Goal: Task Accomplishment & Management: Use online tool/utility

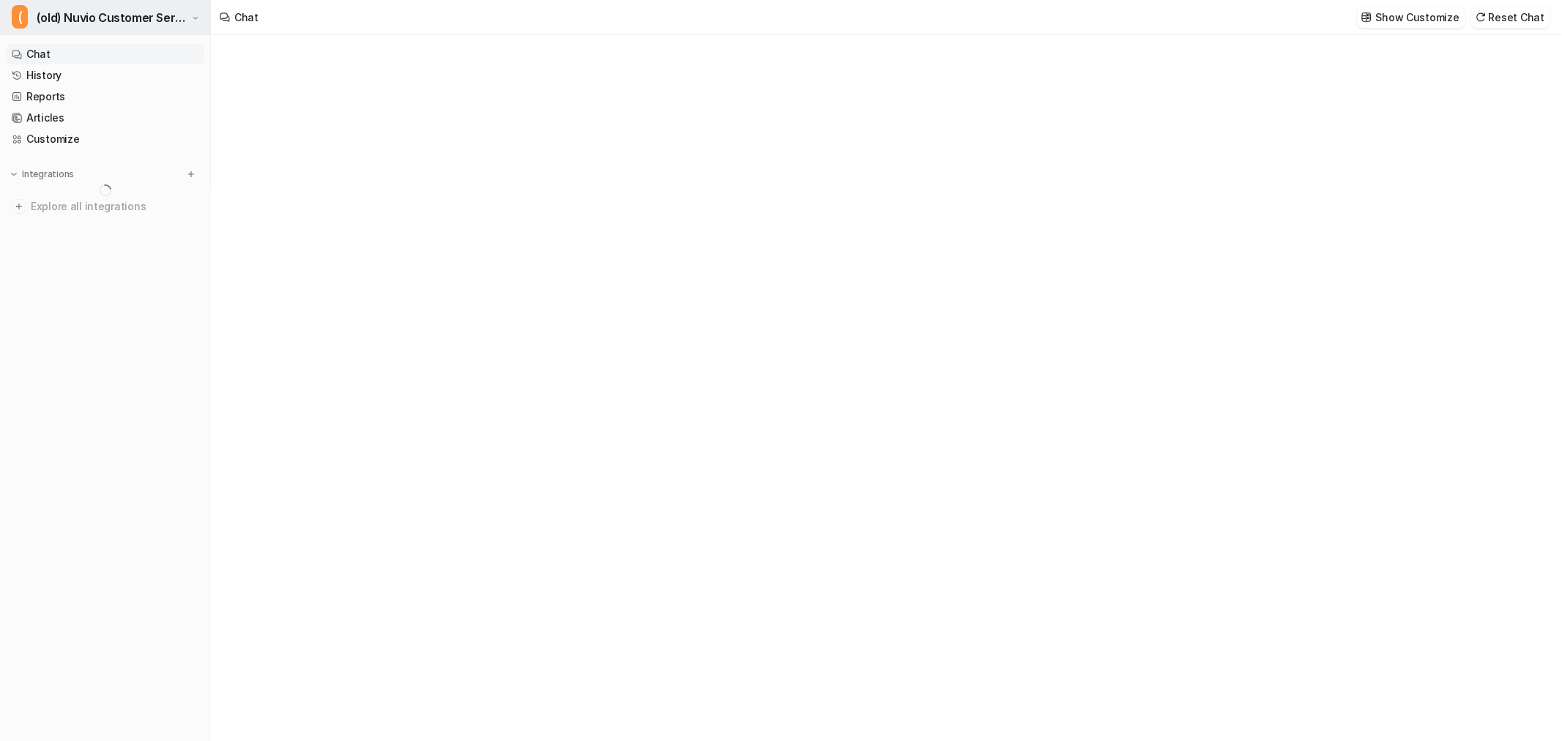
click at [97, 17] on span "(old) Nuvio Customer Service Expert Bot" at bounding box center [113, 17] width 152 height 21
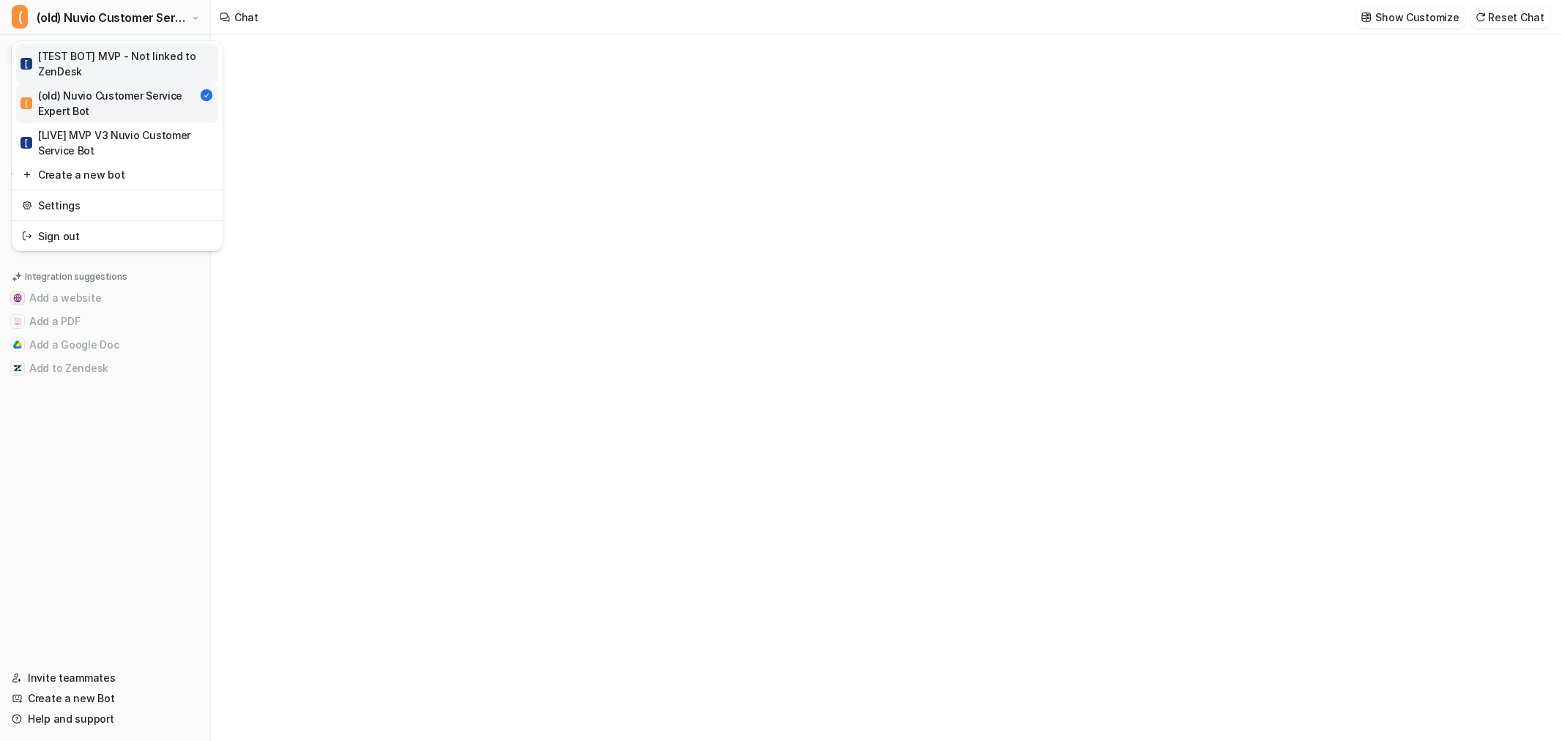
click at [94, 56] on div "[ [TEST BOT] MVP - Not linked to ZenDesk" at bounding box center [117, 63] width 193 height 31
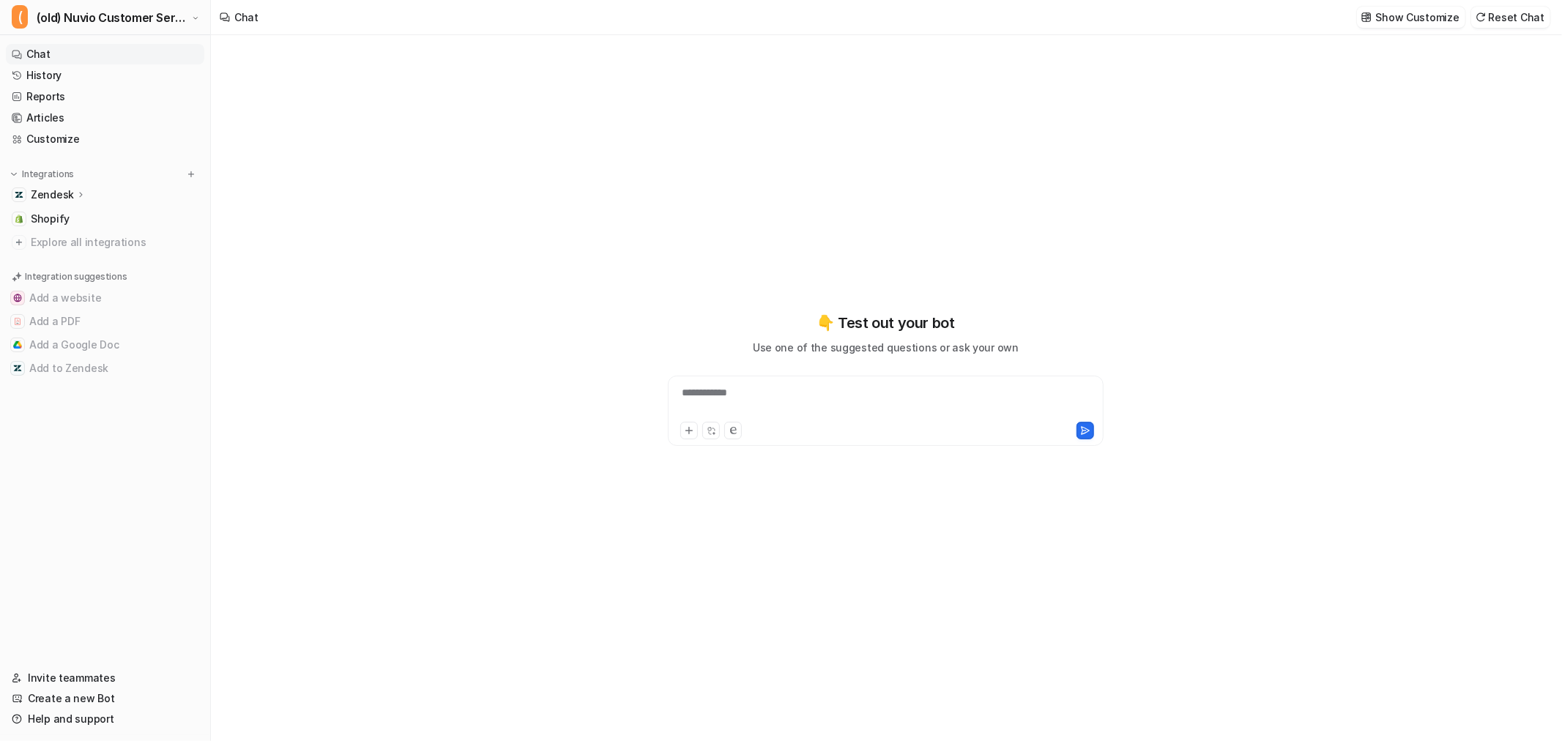
type textarea "**********"
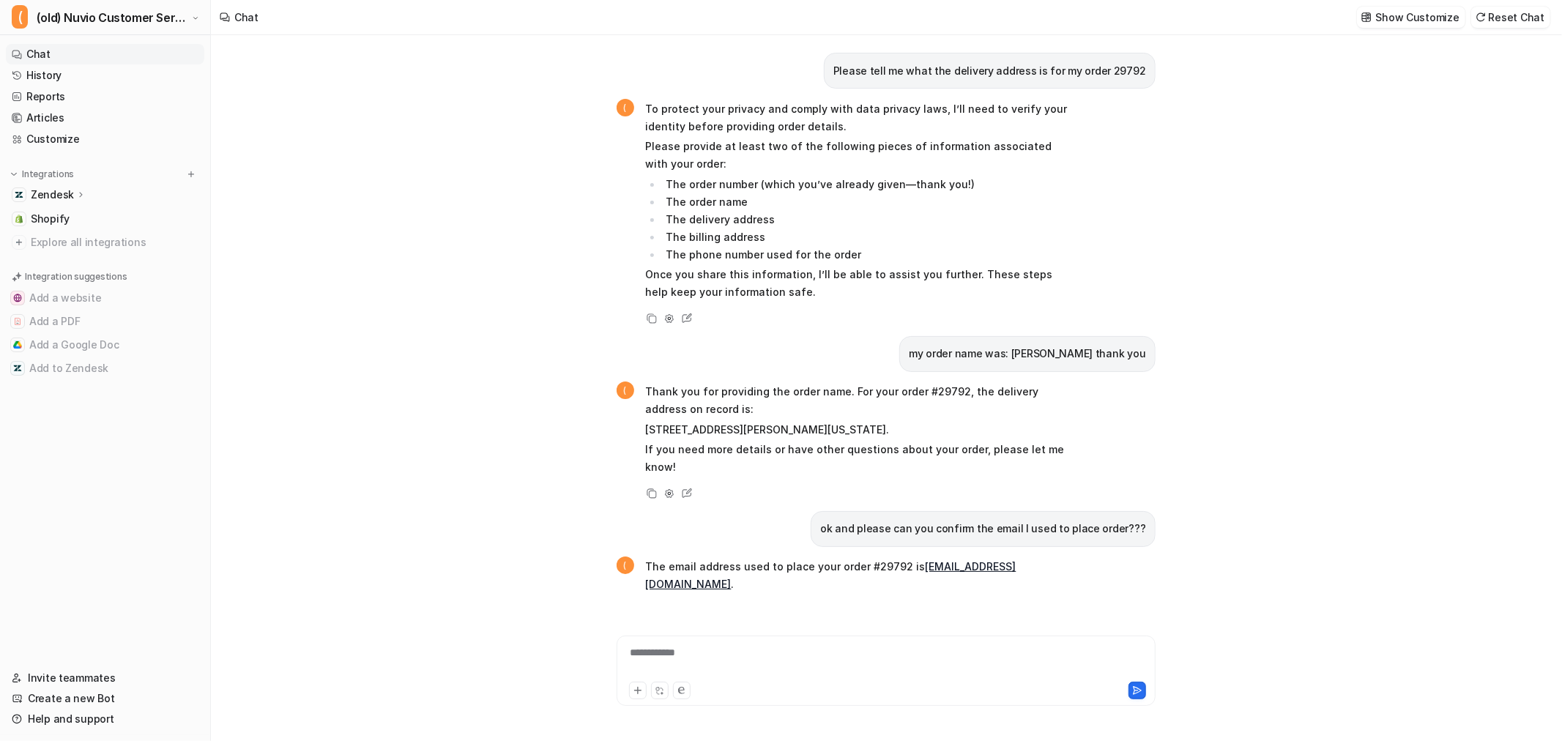
scroll to position [1754, 0]
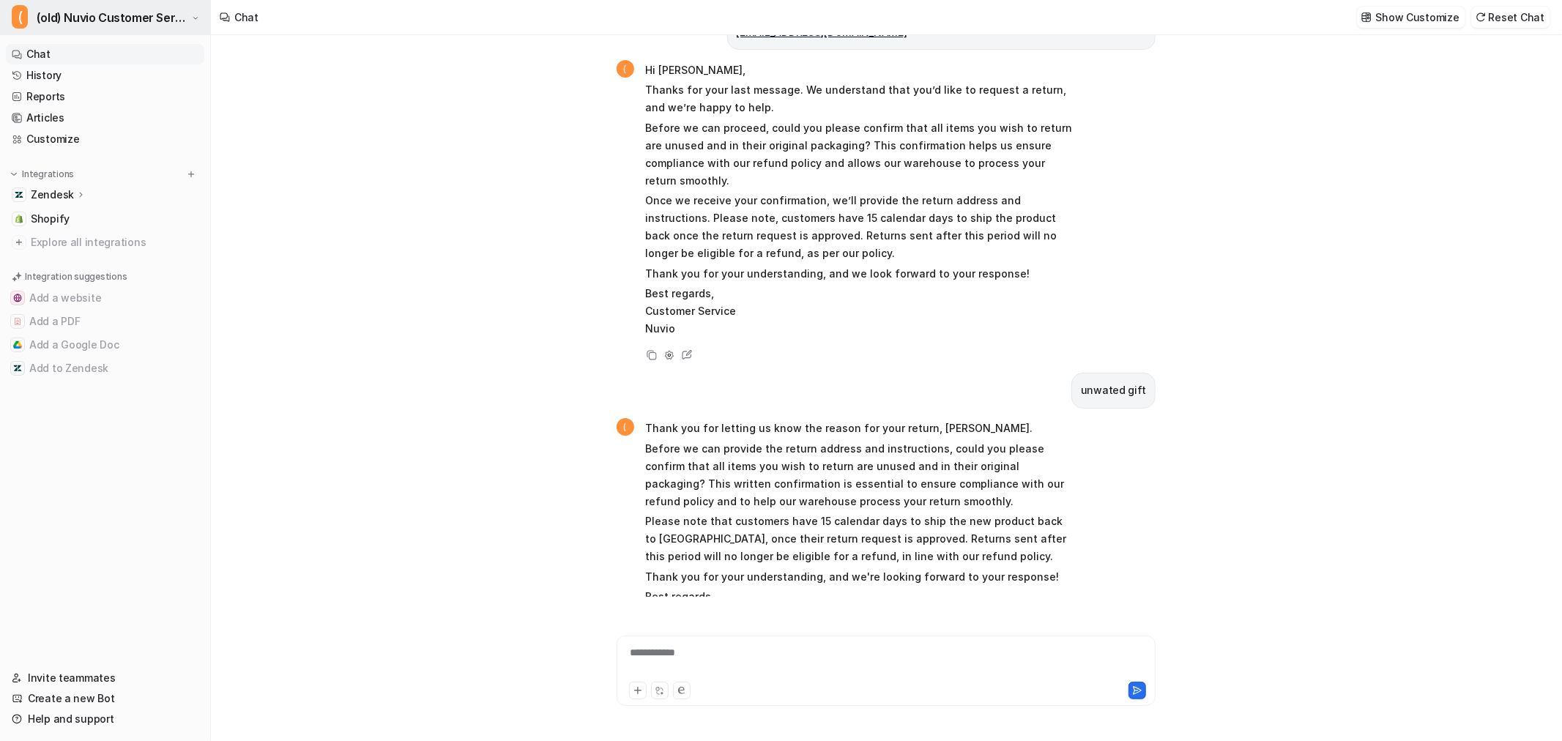
click at [133, 25] on span "(old) Nuvio Customer Service Expert Bot" at bounding box center [113, 17] width 152 height 21
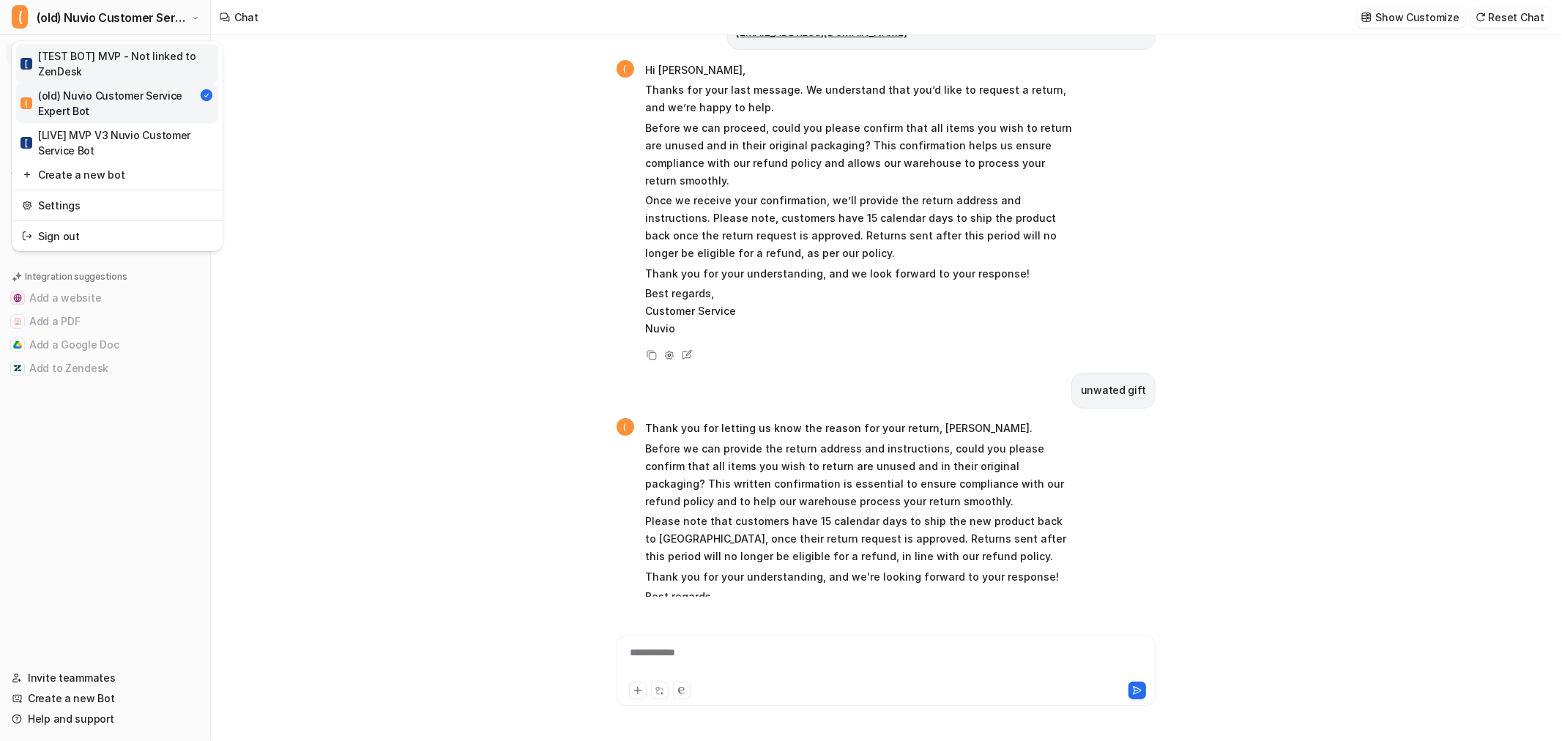
click at [73, 59] on div "[ [TEST BOT] MVP - Not linked to ZenDesk" at bounding box center [117, 63] width 193 height 31
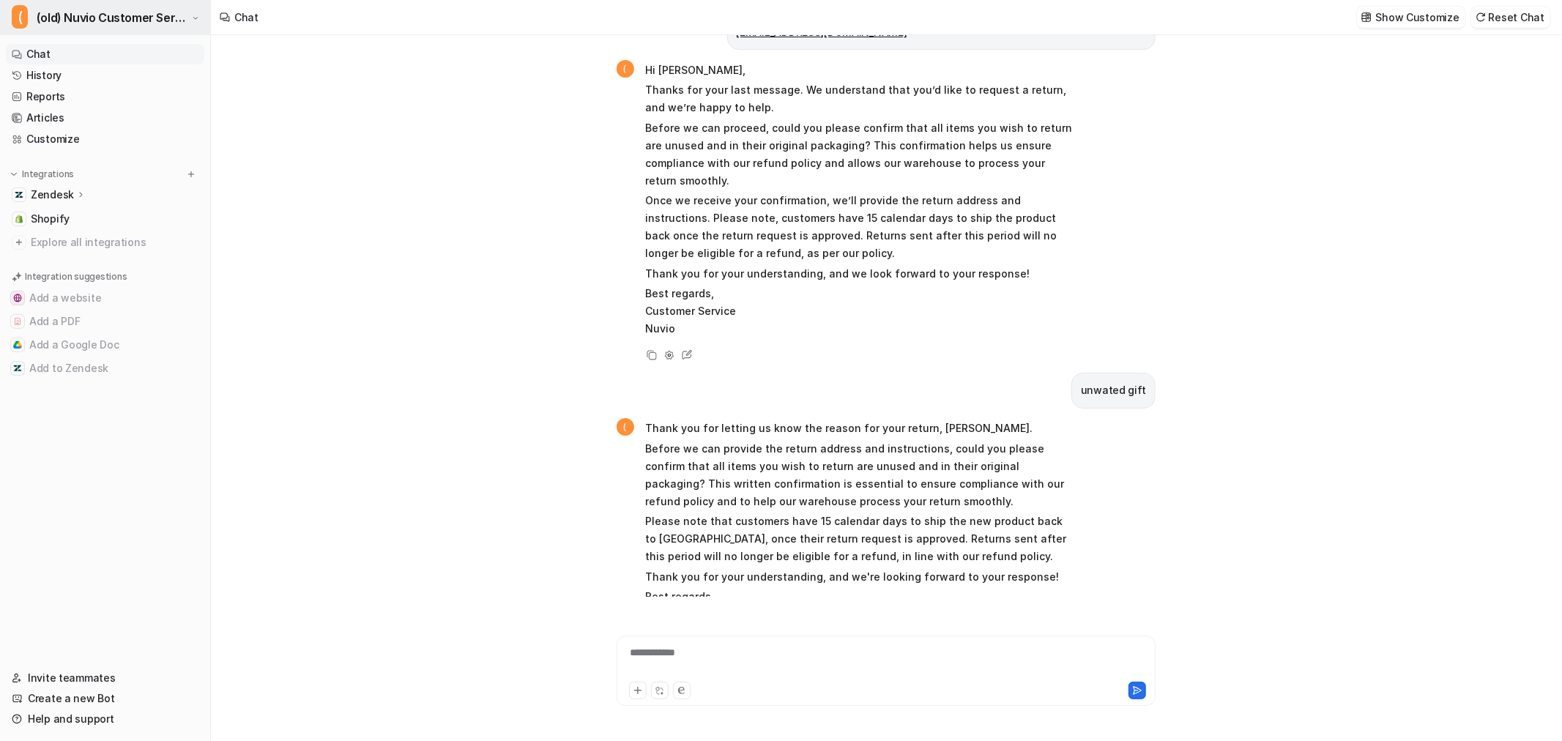
click at [71, 23] on span "(old) Nuvio Customer Service Expert Bot" at bounding box center [113, 17] width 152 height 21
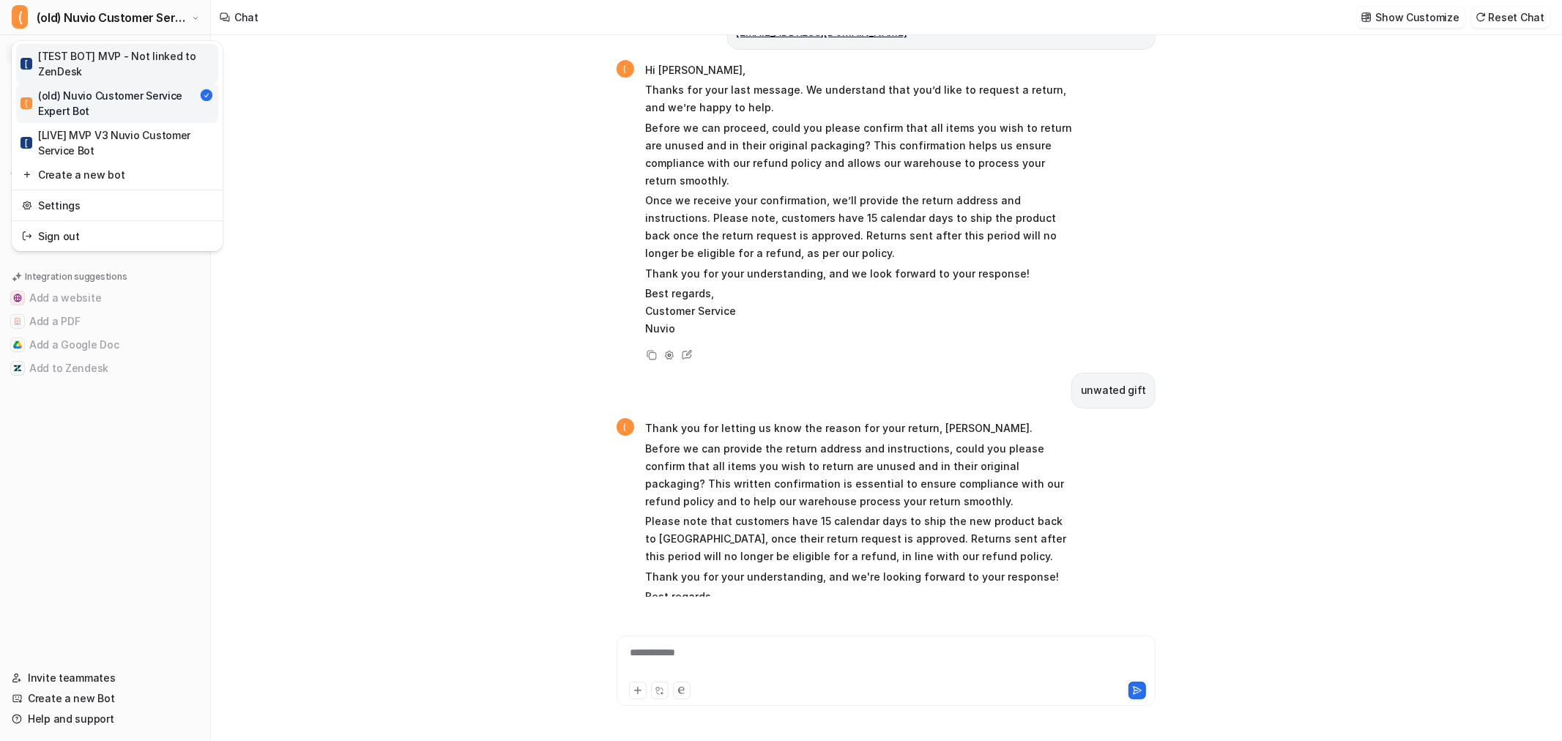
click at [41, 56] on div "[ [TEST BOT] MVP - Not linked to ZenDesk" at bounding box center [117, 63] width 193 height 31
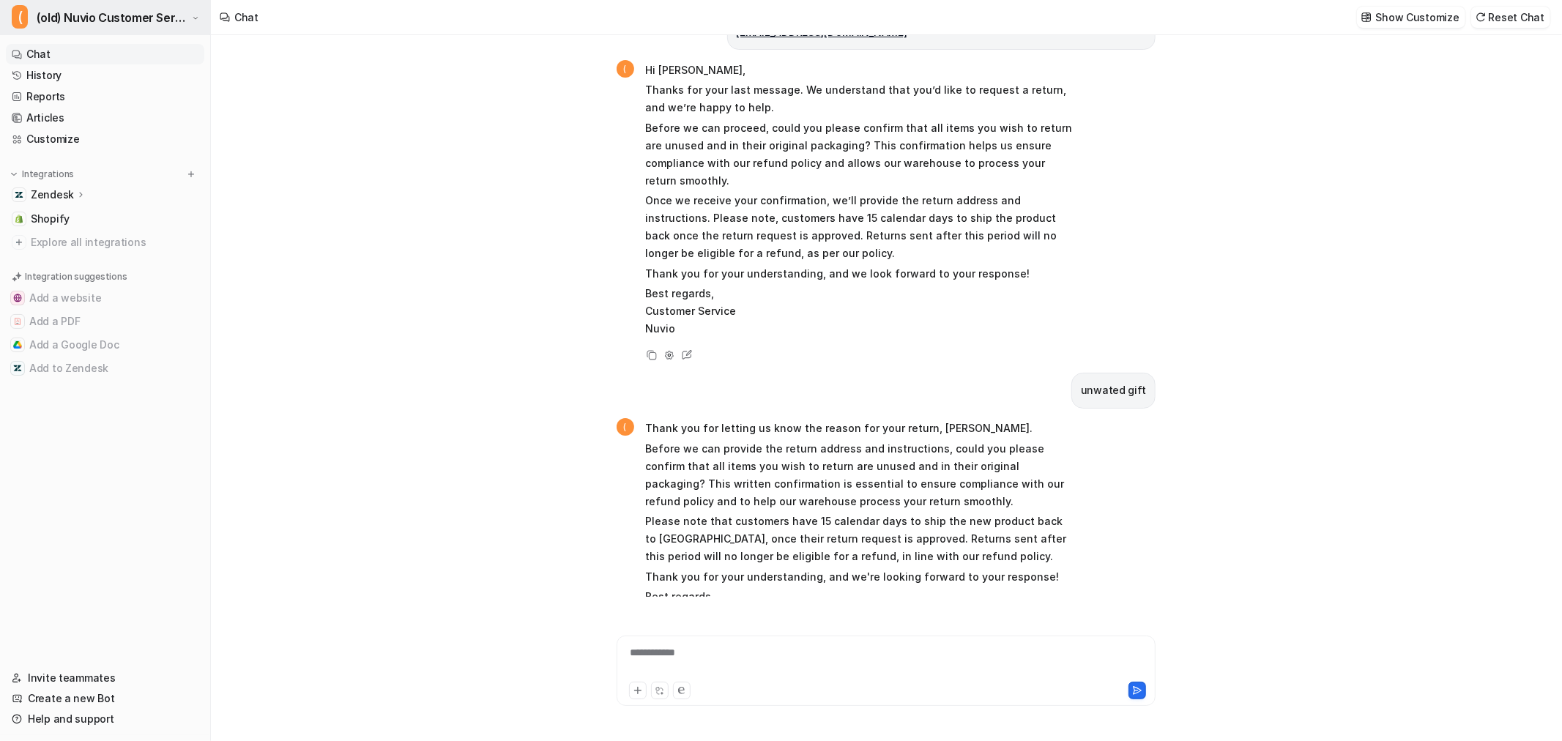
click at [37, 25] on span "(old) Nuvio Customer Service Expert Bot" at bounding box center [113, 17] width 152 height 21
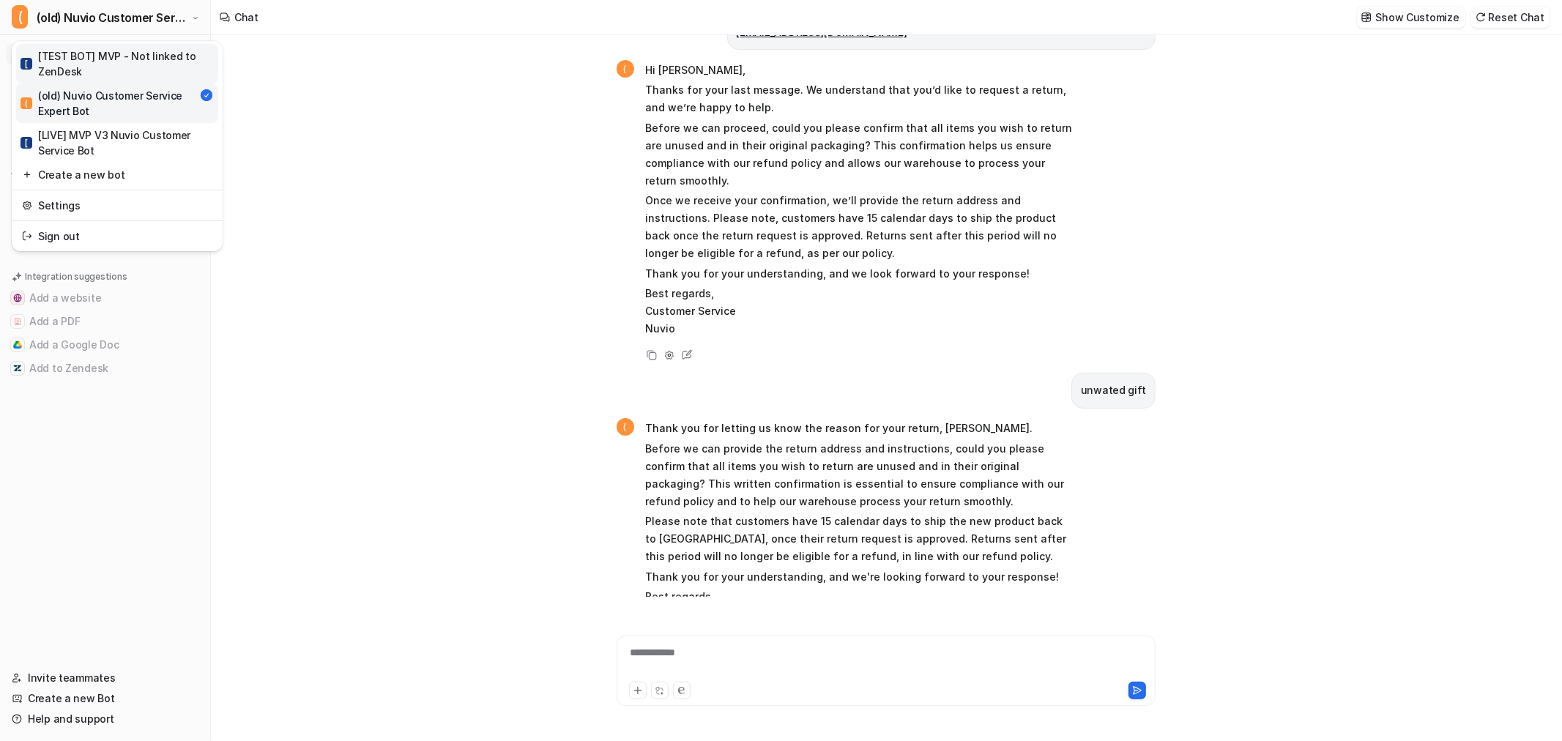
click at [157, 50] on div "[ [TEST BOT] MVP - Not linked to ZenDesk" at bounding box center [117, 63] width 193 height 31
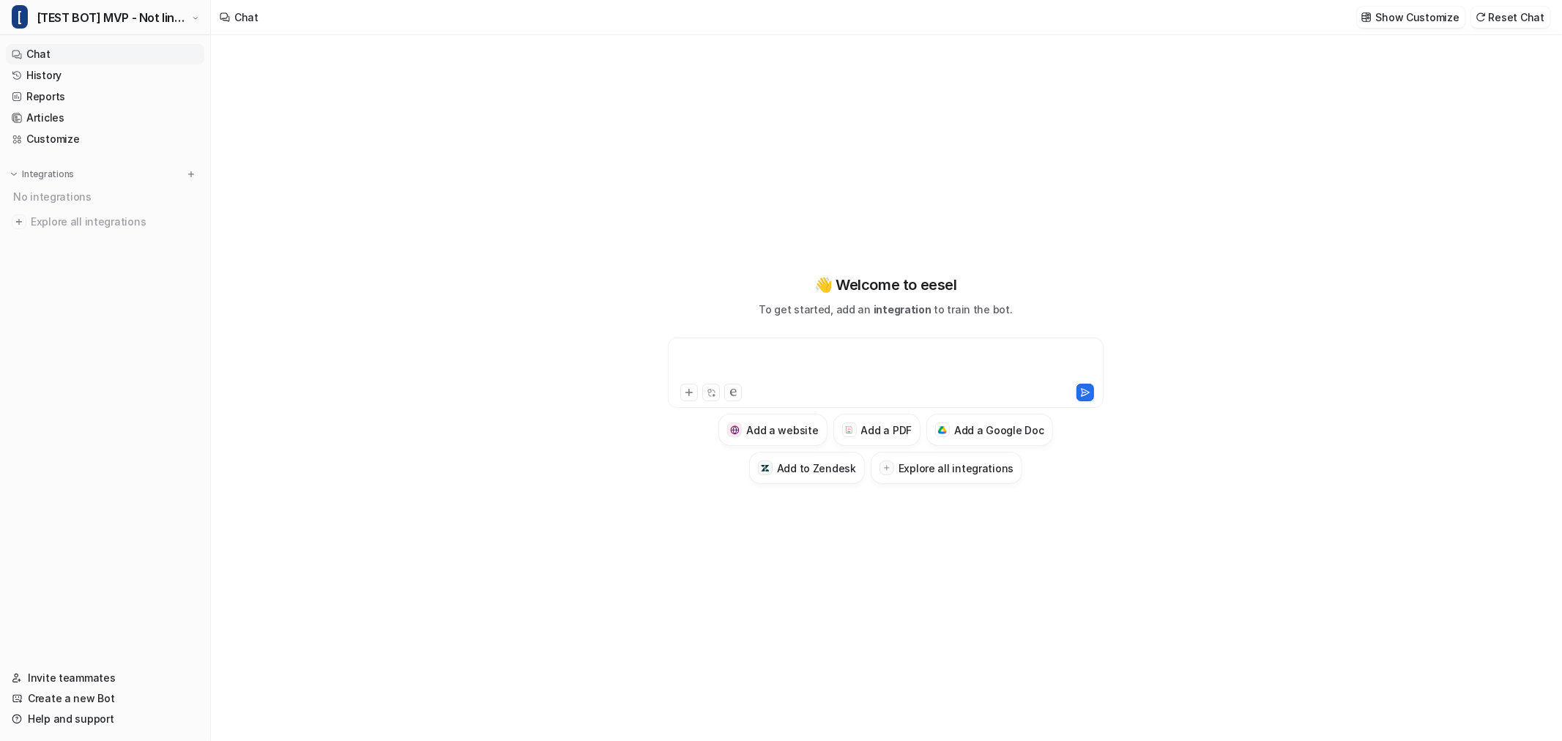
click at [803, 362] on div at bounding box center [885, 364] width 428 height 34
paste div
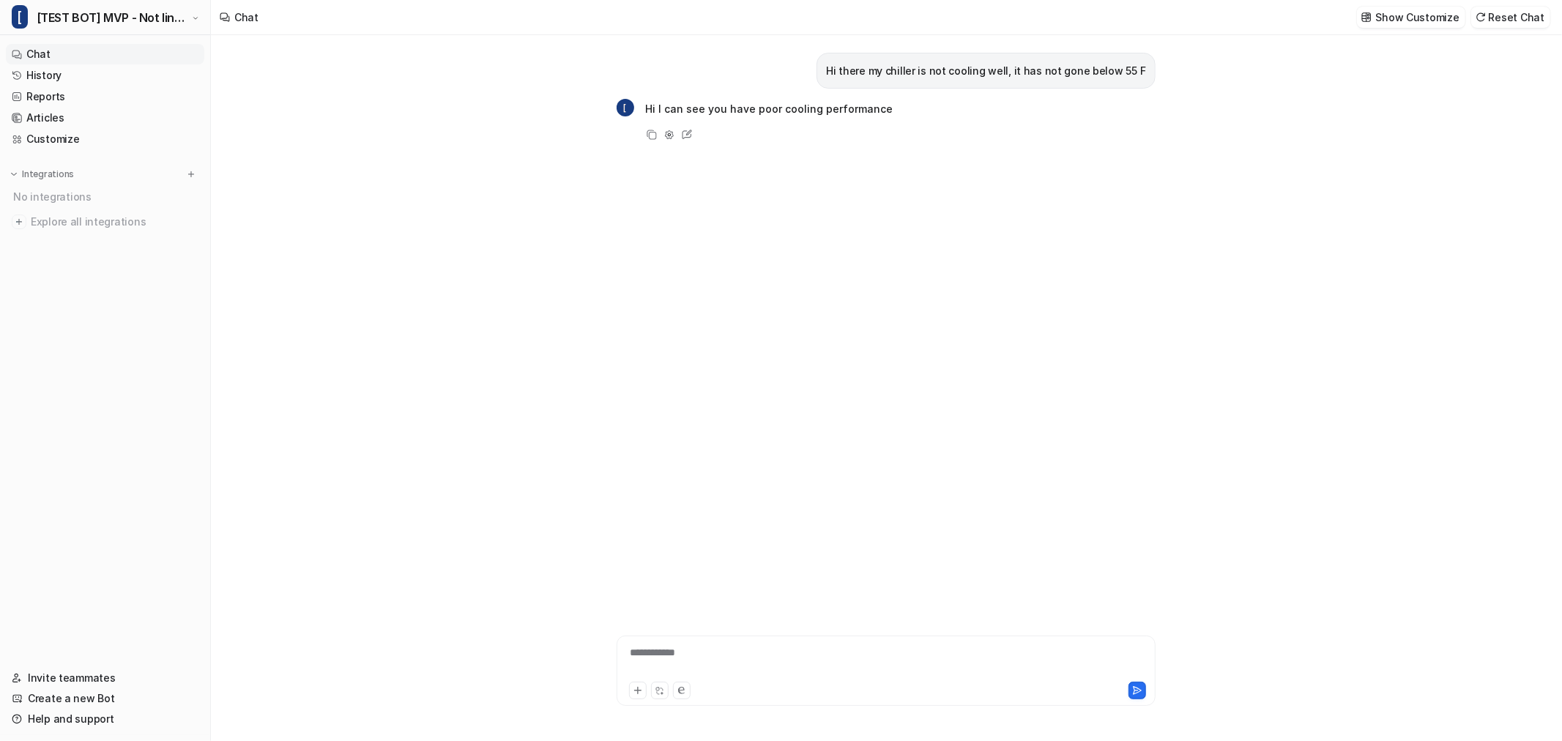
type textarea "**********"
